Goal: Task Accomplishment & Management: Manage account settings

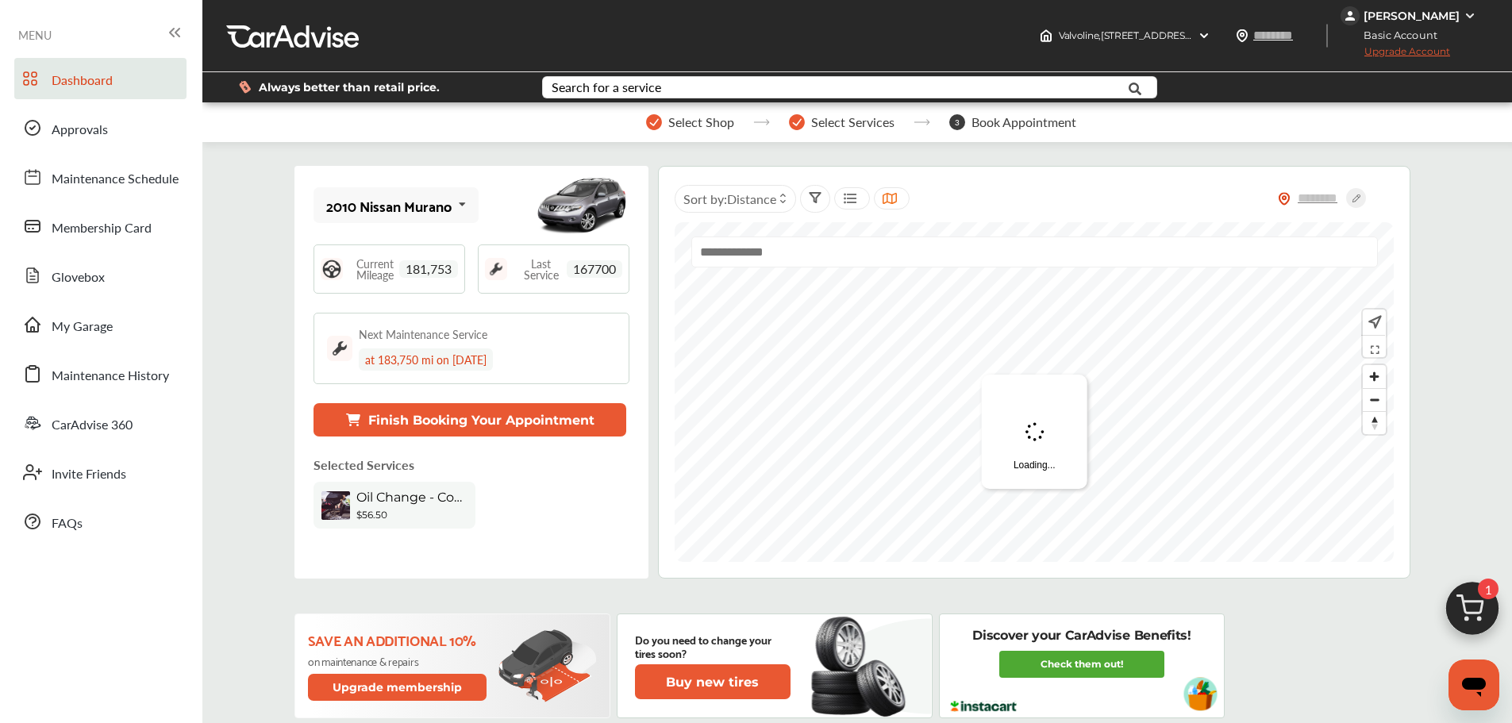
click at [411, 206] on div "2010 Nissan Murano" at bounding box center [388, 206] width 125 height 16
click at [433, 285] on div "2011 Chevrolet Tahoe" at bounding box center [394, 285] width 134 height 16
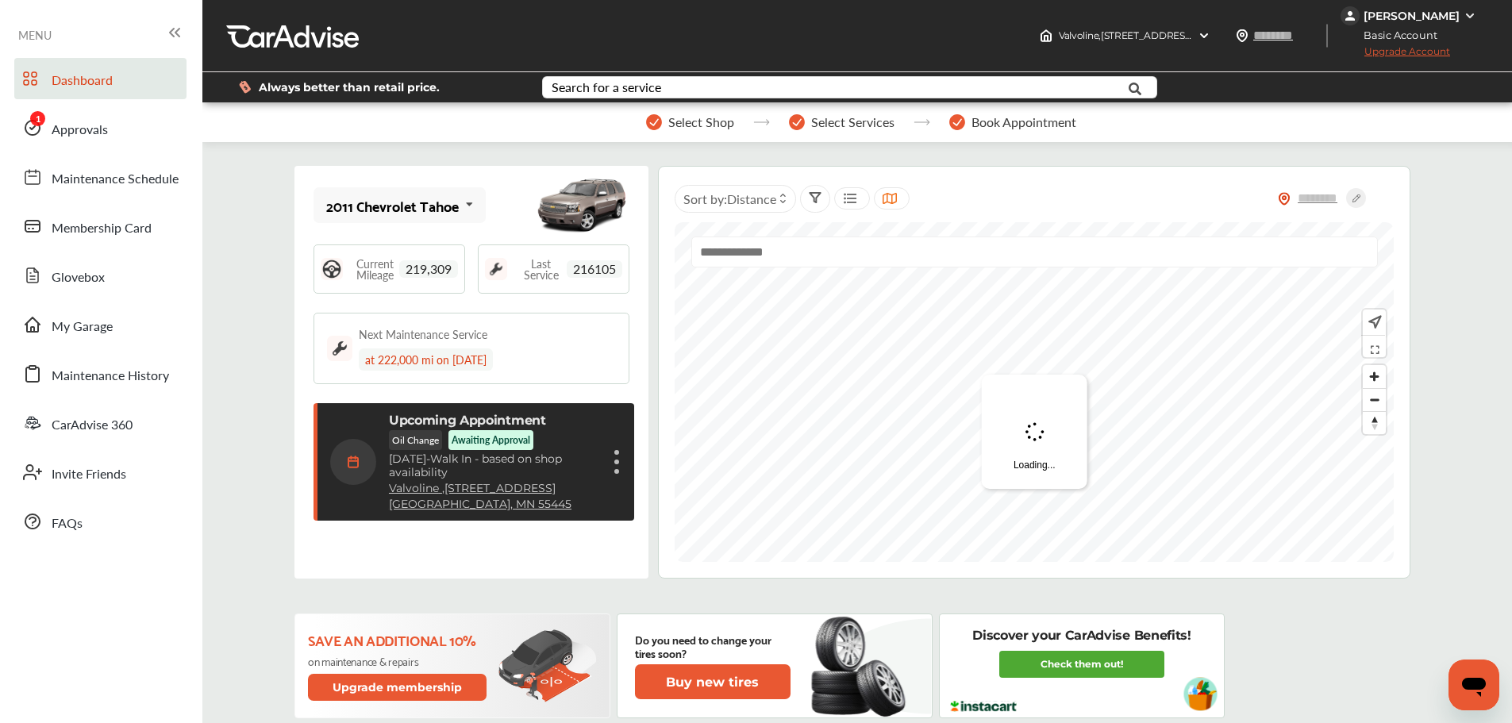
click at [172, 124] on link "Approvals" at bounding box center [100, 127] width 172 height 41
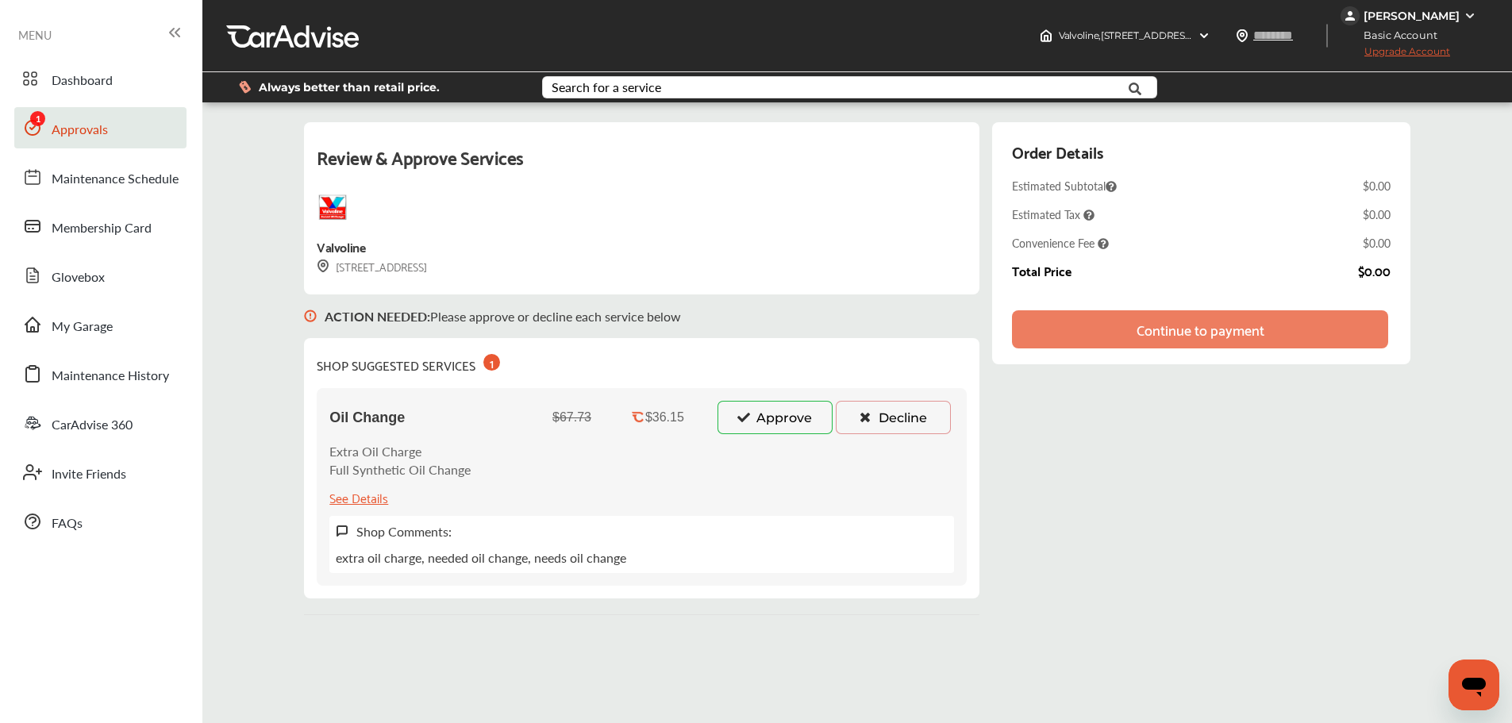
click at [770, 427] on button "Approve" at bounding box center [774, 417] width 115 height 33
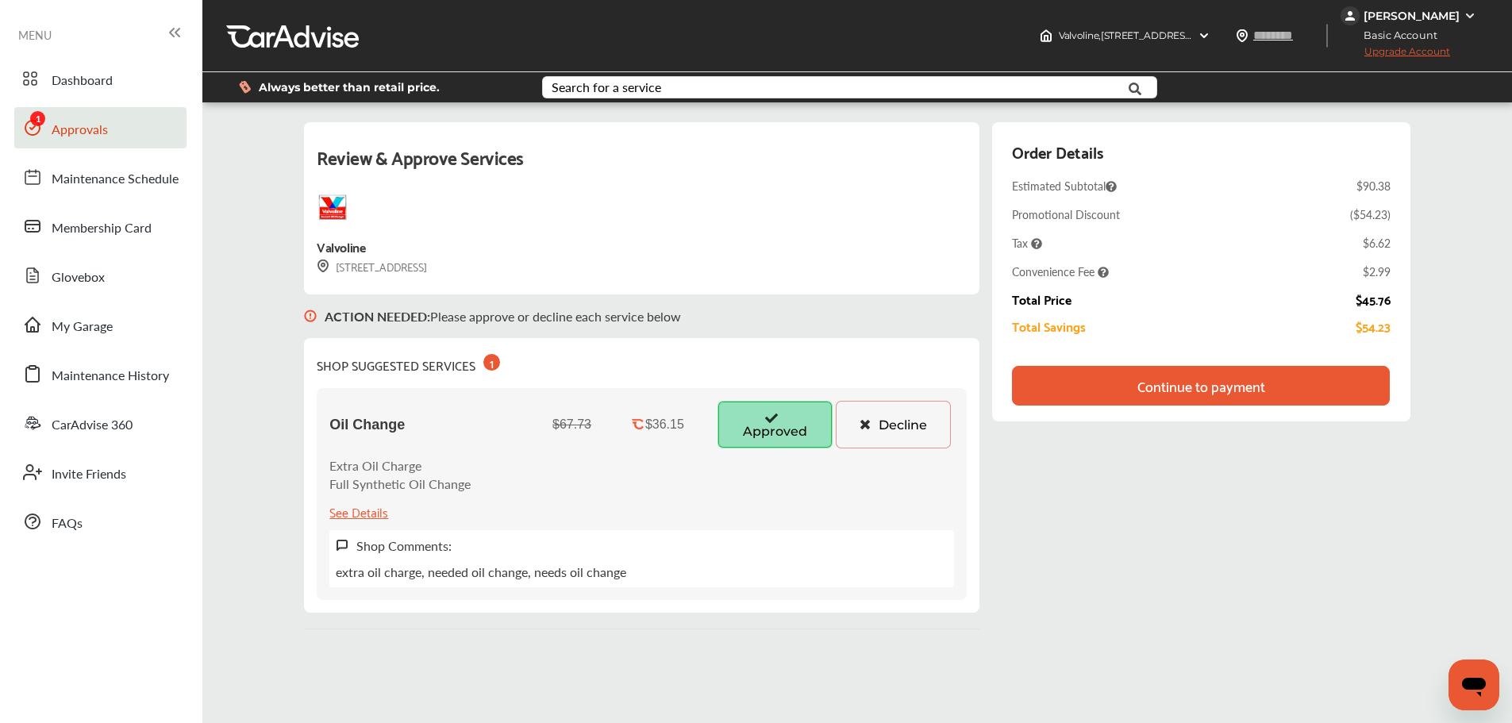
click at [1116, 385] on div "Continue to payment" at bounding box center [1200, 386] width 377 height 40
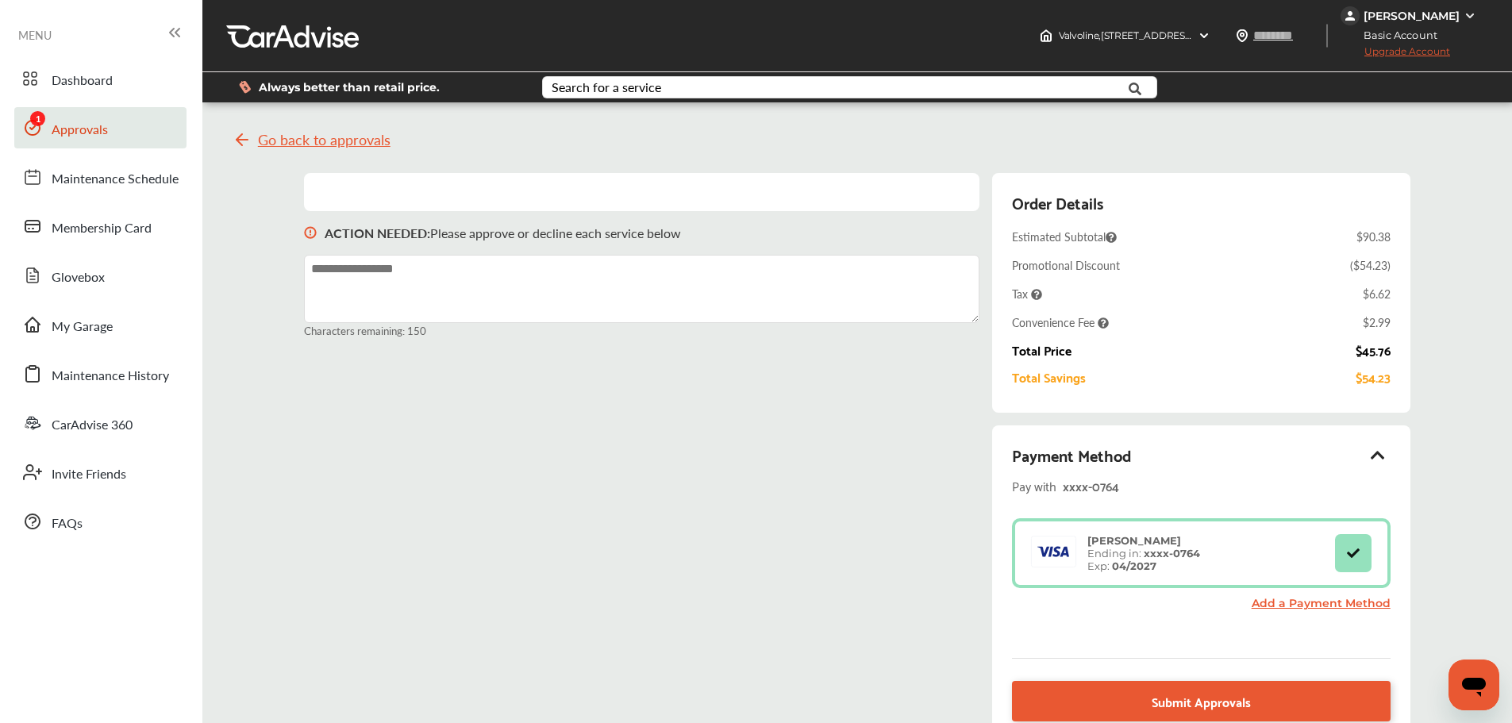
click at [1184, 686] on link "Submit Approvals" at bounding box center [1201, 701] width 378 height 40
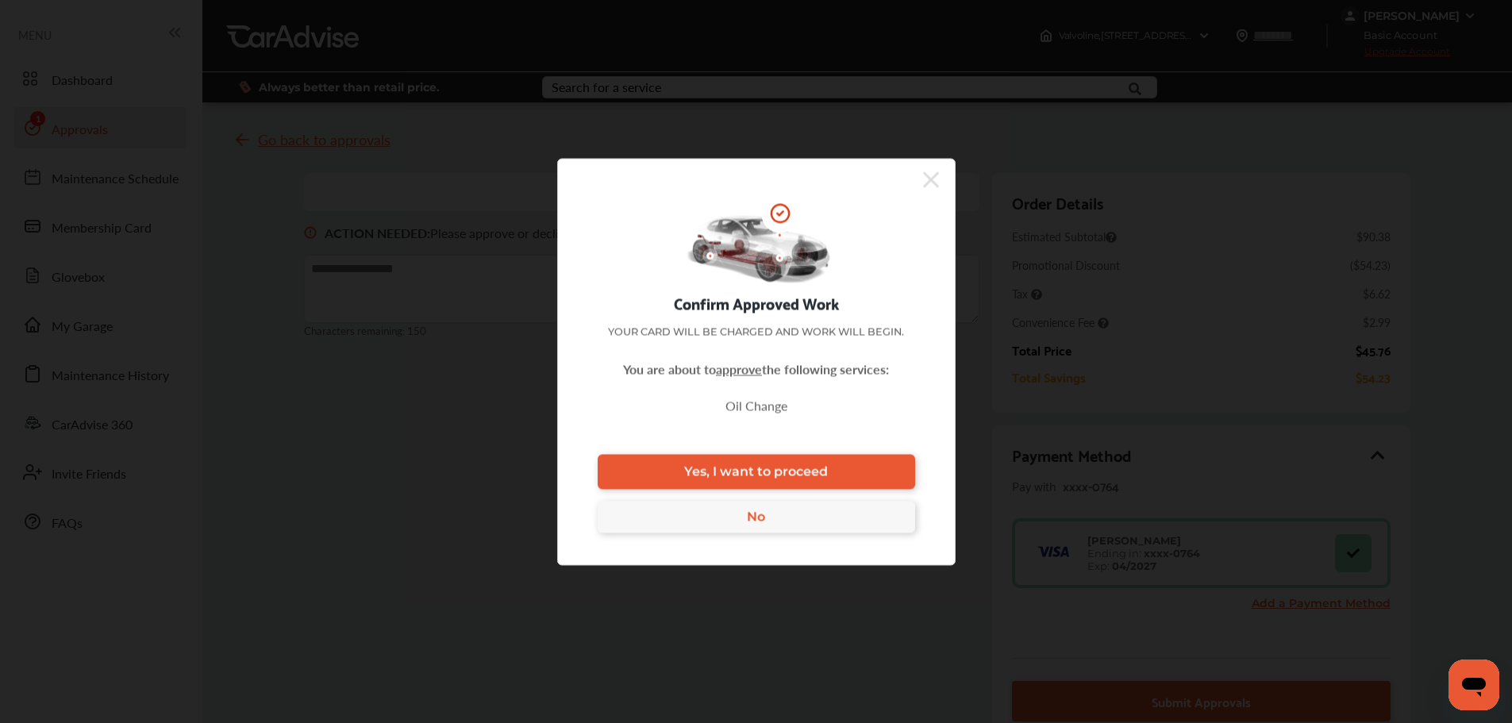
click at [797, 472] on span "Yes, I want to proceed" at bounding box center [756, 471] width 144 height 15
